Goal: Transaction & Acquisition: Purchase product/service

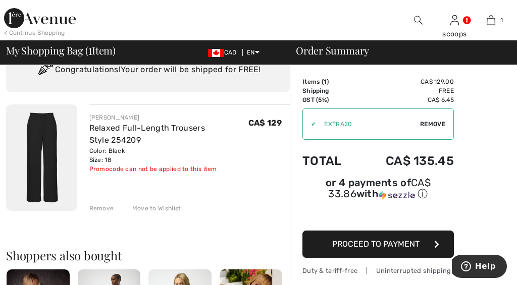
scroll to position [47, 0]
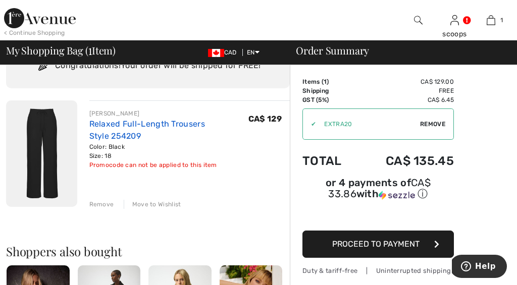
click at [103, 122] on link "Relaxed Full-Length Trousers Style 254209" at bounding box center [147, 130] width 116 height 22
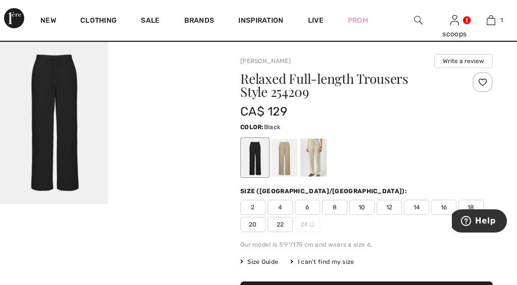
scroll to position [13, 0]
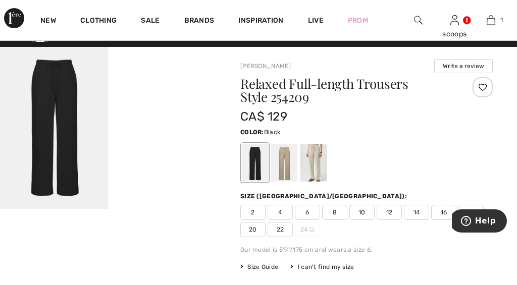
click at [252, 265] on span "Size Guide" at bounding box center [259, 267] width 38 height 9
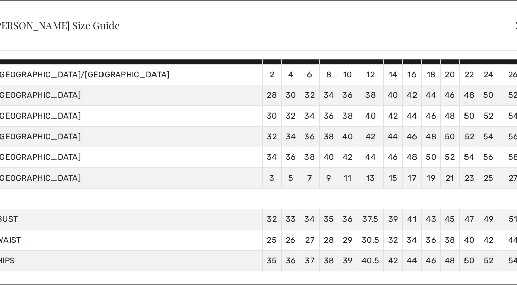
scroll to position [96, 0]
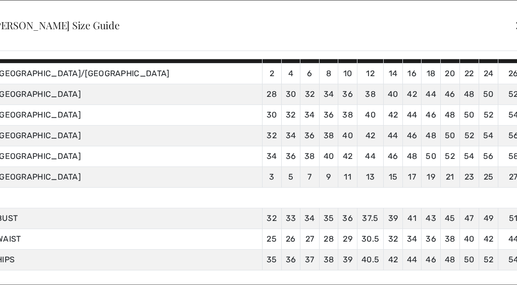
click at [503, 157] on div at bounding box center [258, 142] width 517 height 285
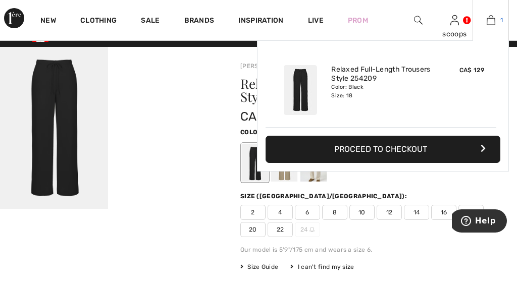
click at [494, 19] on img at bounding box center [491, 20] width 9 height 12
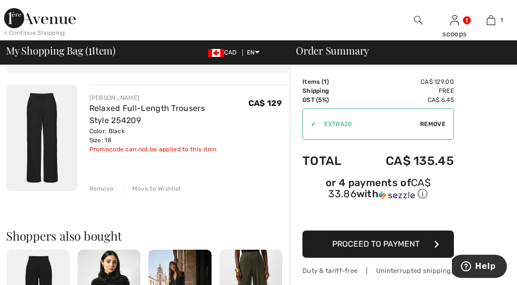
scroll to position [64, 0]
click at [394, 243] on span "Proceed to Payment" at bounding box center [375, 244] width 87 height 10
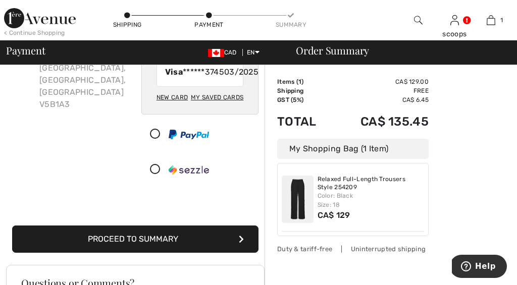
scroll to position [105, 0]
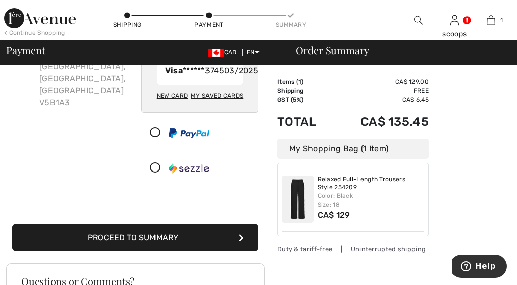
click at [157, 250] on button "Proceed to Summary" at bounding box center [135, 237] width 246 height 27
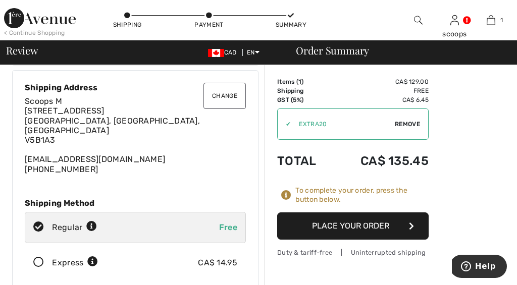
scroll to position [23, 0]
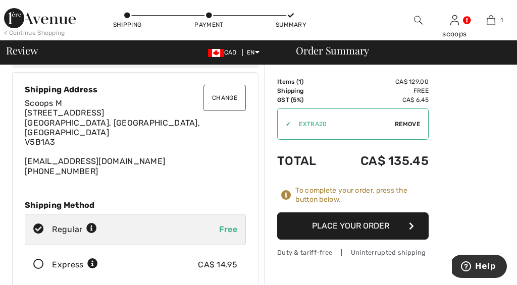
click at [353, 224] on button "Place Your Order" at bounding box center [352, 226] width 151 height 27
